Goal: Obtain resource: Download file/media

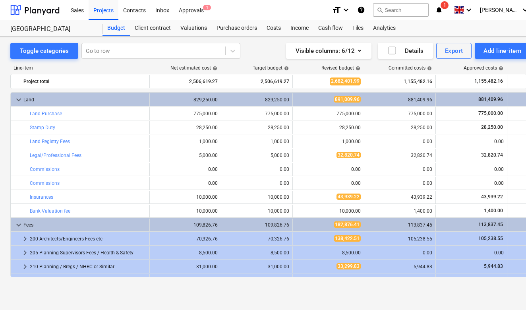
scroll to position [0, 2]
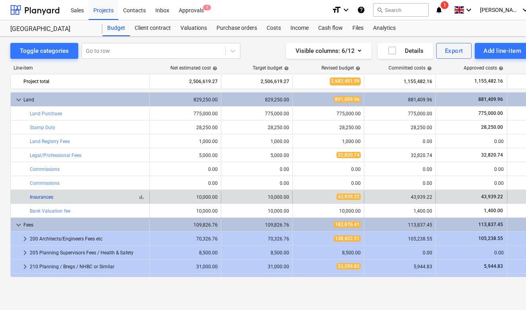
click at [41, 194] on link "Insurances" at bounding box center [41, 197] width 23 height 6
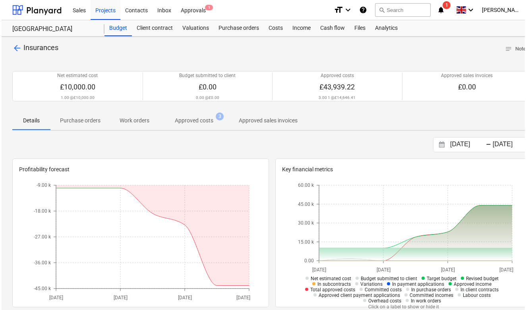
scroll to position [0, 1]
click at [16, 49] on span "arrow_back" at bounding box center [16, 48] width 10 height 10
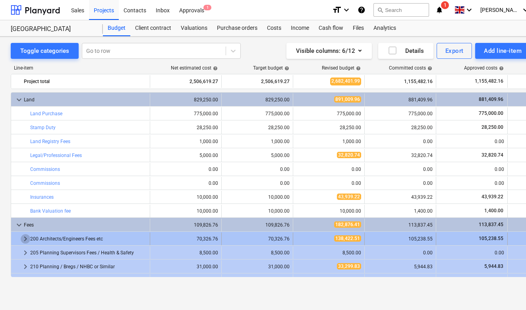
click at [25, 240] on span "keyboard_arrow_right" at bounding box center [26, 239] width 10 height 10
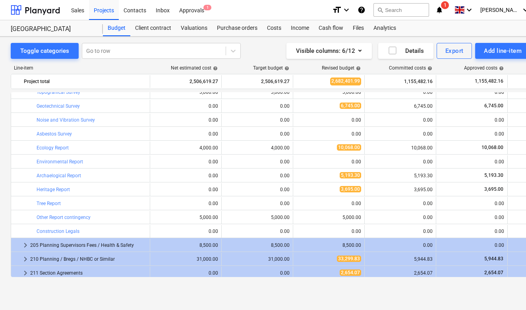
scroll to position [392, 0]
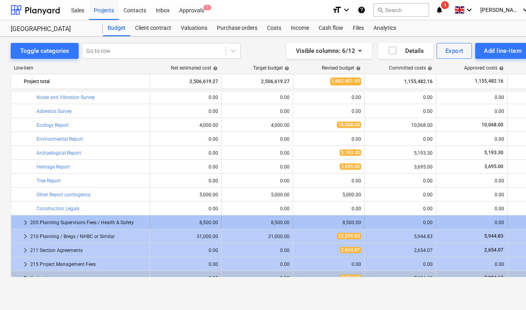
click at [22, 224] on span "keyboard_arrow_right" at bounding box center [26, 223] width 10 height 10
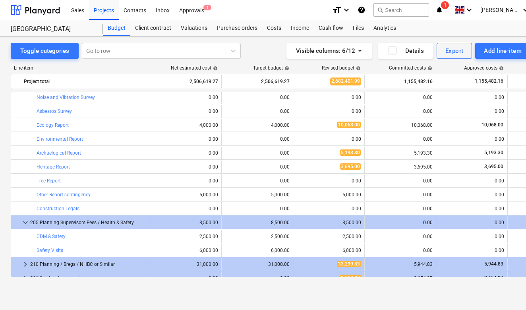
scroll to position [415, 0]
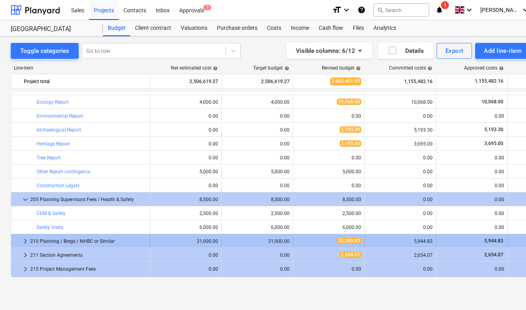
click at [24, 241] on span "keyboard_arrow_right" at bounding box center [26, 242] width 10 height 10
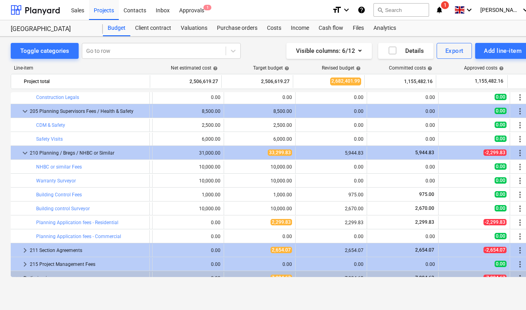
scroll to position [503, 72]
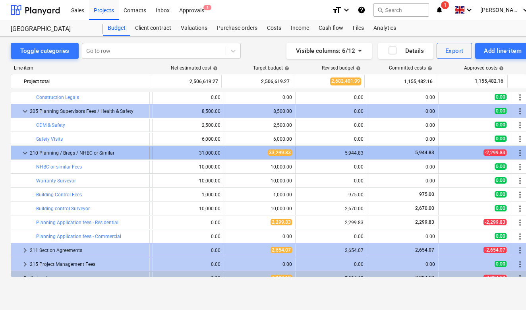
click at [24, 153] on span "keyboard_arrow_down" at bounding box center [25, 153] width 10 height 10
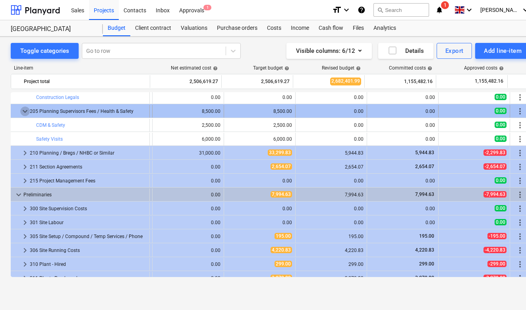
click at [23, 111] on span "keyboard_arrow_down" at bounding box center [25, 112] width 10 height 10
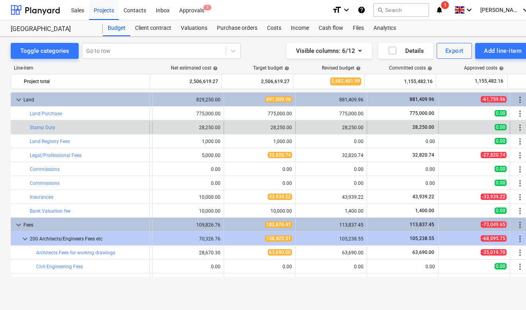
scroll to position [0, 70]
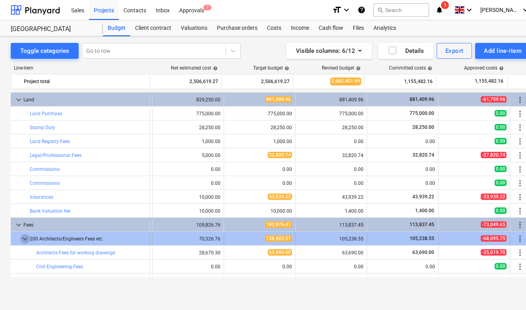
click at [23, 239] on span "keyboard_arrow_down" at bounding box center [25, 239] width 10 height 10
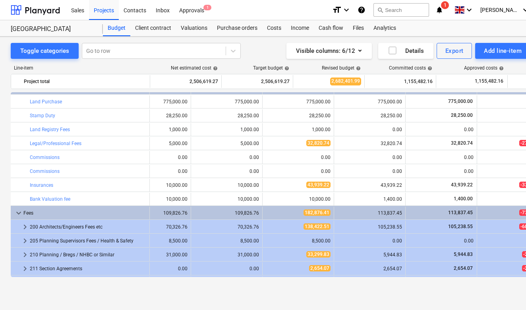
scroll to position [0, 31]
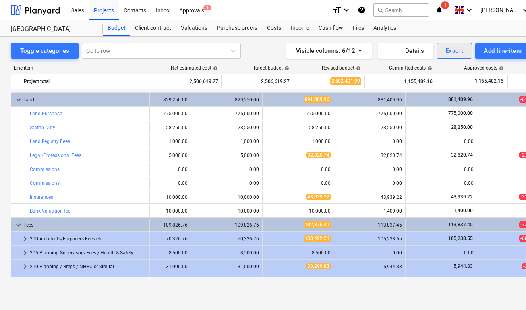
click at [446, 51] on div "Export" at bounding box center [455, 51] width 18 height 10
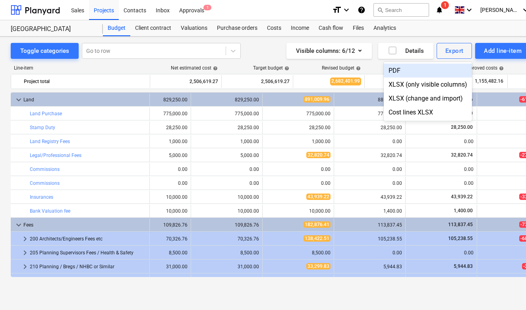
click at [399, 68] on div "PDF" at bounding box center [428, 71] width 88 height 14
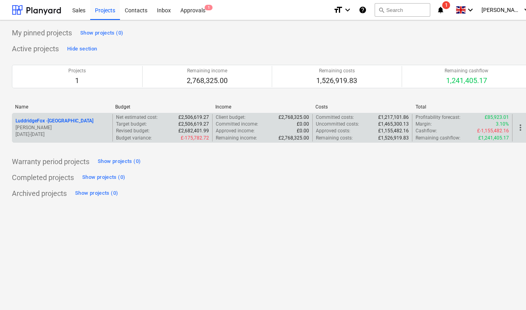
click at [78, 121] on p "LuddridgeFox - Alveston Hill Farm Barns" at bounding box center [55, 121] width 78 height 7
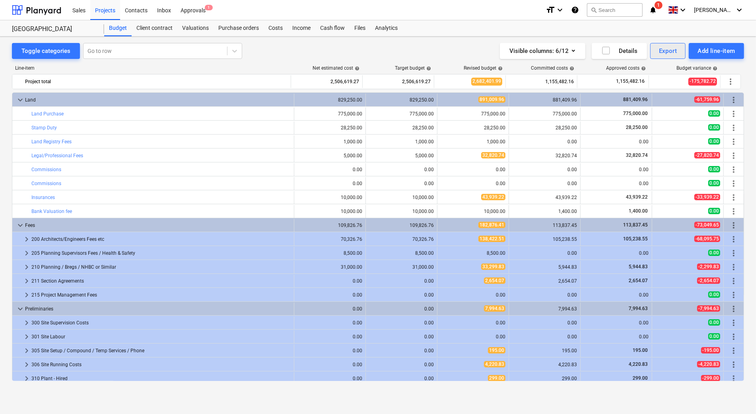
click at [526, 49] on div "Export" at bounding box center [668, 51] width 18 height 10
click at [526, 68] on div "PDF" at bounding box center [641, 71] width 88 height 14
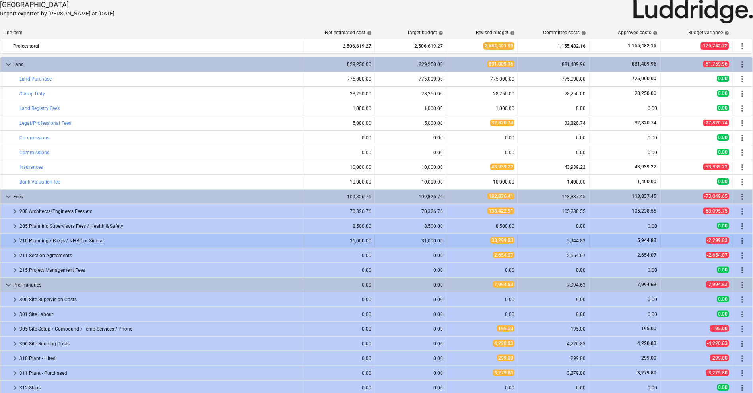
click at [15, 243] on span "keyboard_arrow_right" at bounding box center [15, 241] width 10 height 10
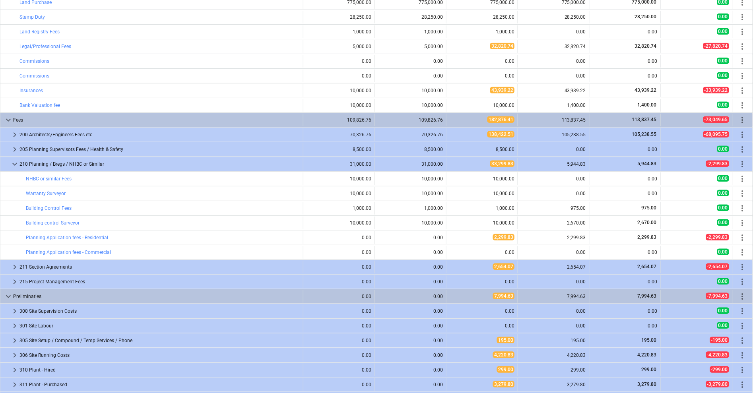
scroll to position [78, 0]
